Goal: Task Accomplishment & Management: Manage account settings

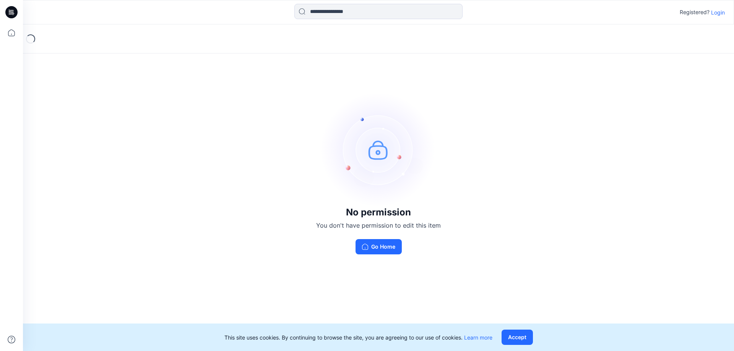
click at [715, 11] on p "Login" at bounding box center [718, 12] width 14 height 8
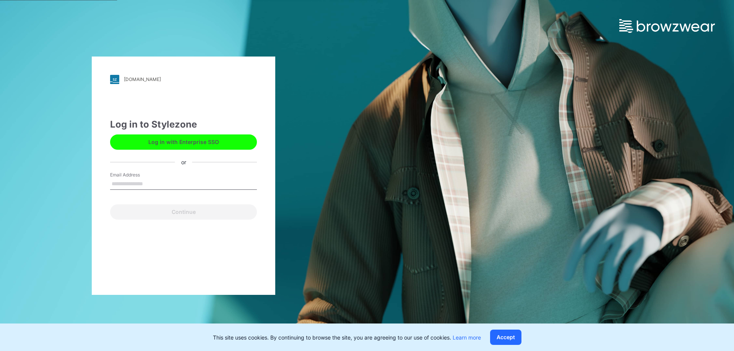
click at [141, 186] on input "Email Address" at bounding box center [183, 184] width 147 height 11
type input "**********"
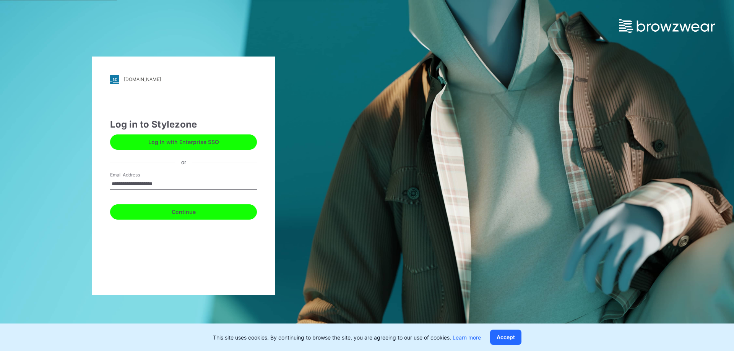
click at [148, 213] on button "Continue" at bounding box center [183, 212] width 147 height 15
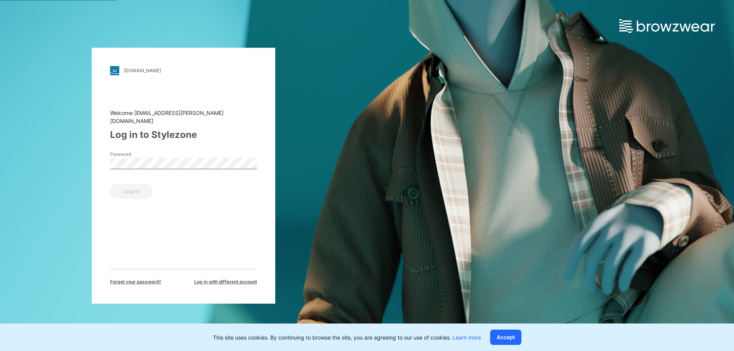
click at [143, 151] on label "Password" at bounding box center [137, 154] width 54 height 7
click at [117, 192] on button "Log in" at bounding box center [131, 191] width 42 height 15
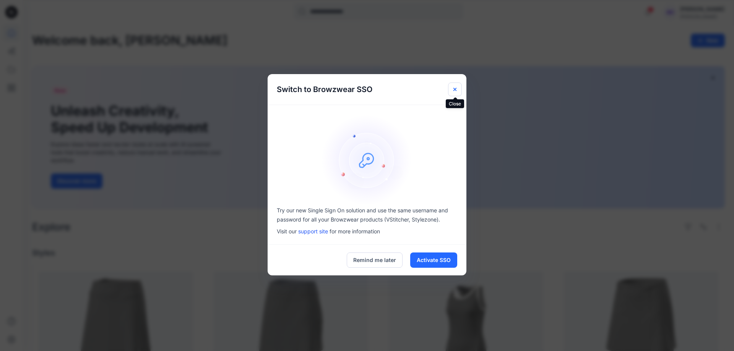
click at [453, 94] on button "Close" at bounding box center [455, 90] width 14 height 14
